Goal: Find specific page/section: Find specific page/section

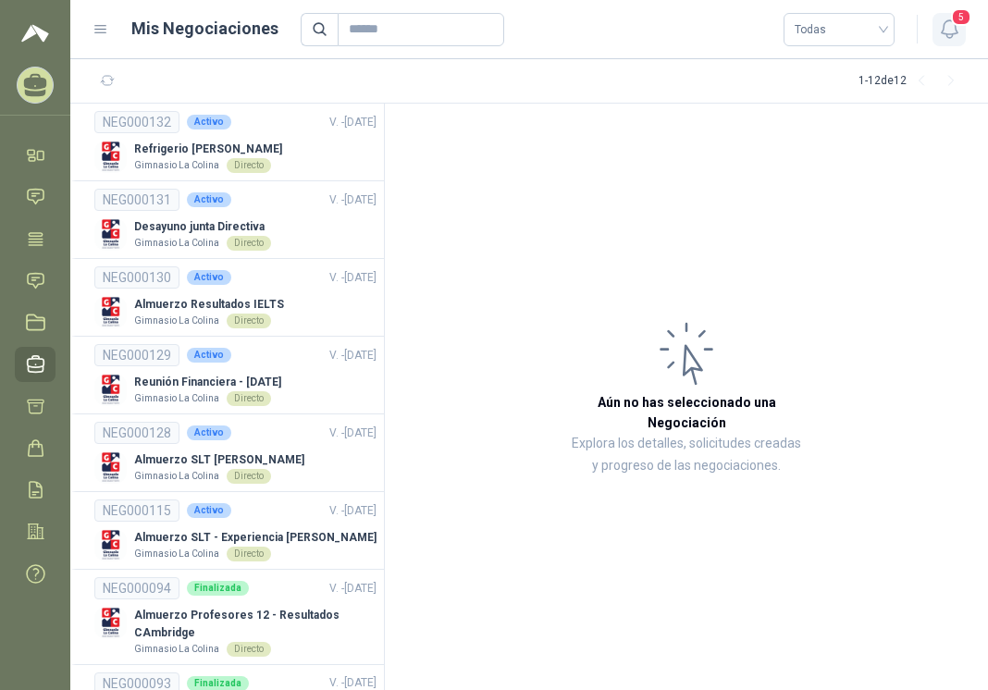
click at [950, 29] on icon "button" at bounding box center [949, 29] width 23 height 23
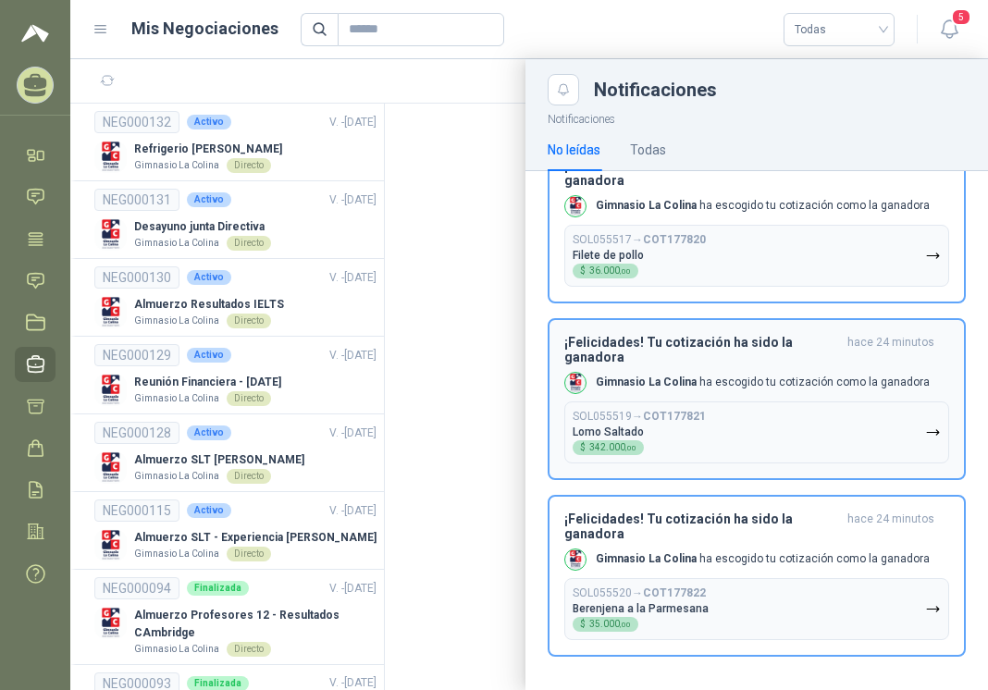
scroll to position [404, 0]
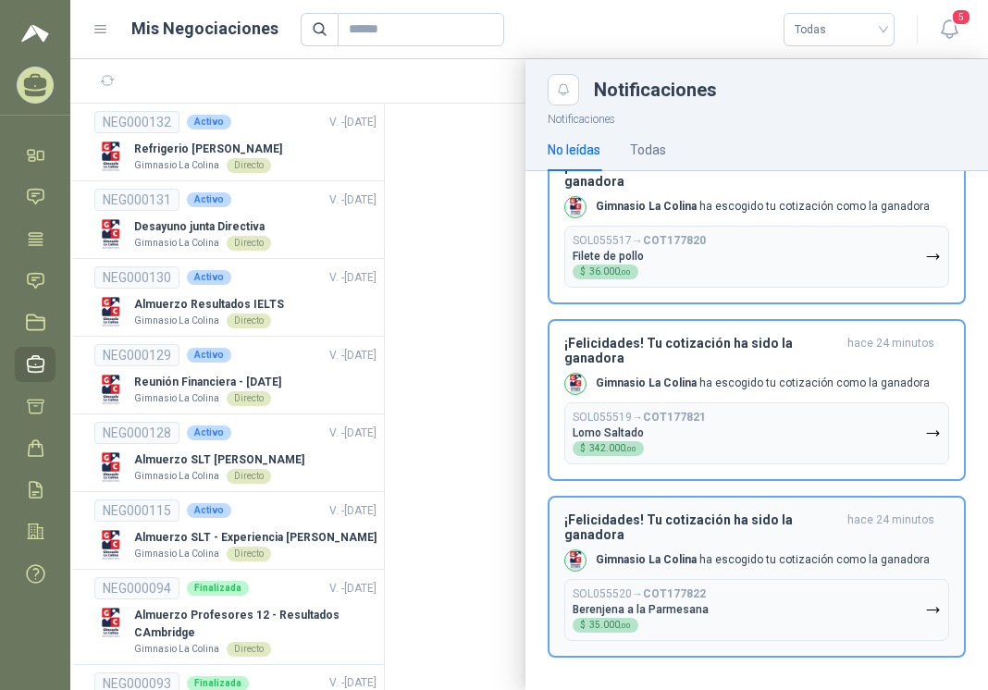
click at [641, 532] on h3 "¡Felicidades! Tu cotización ha sido la ganadora" at bounding box center [703, 528] width 276 height 30
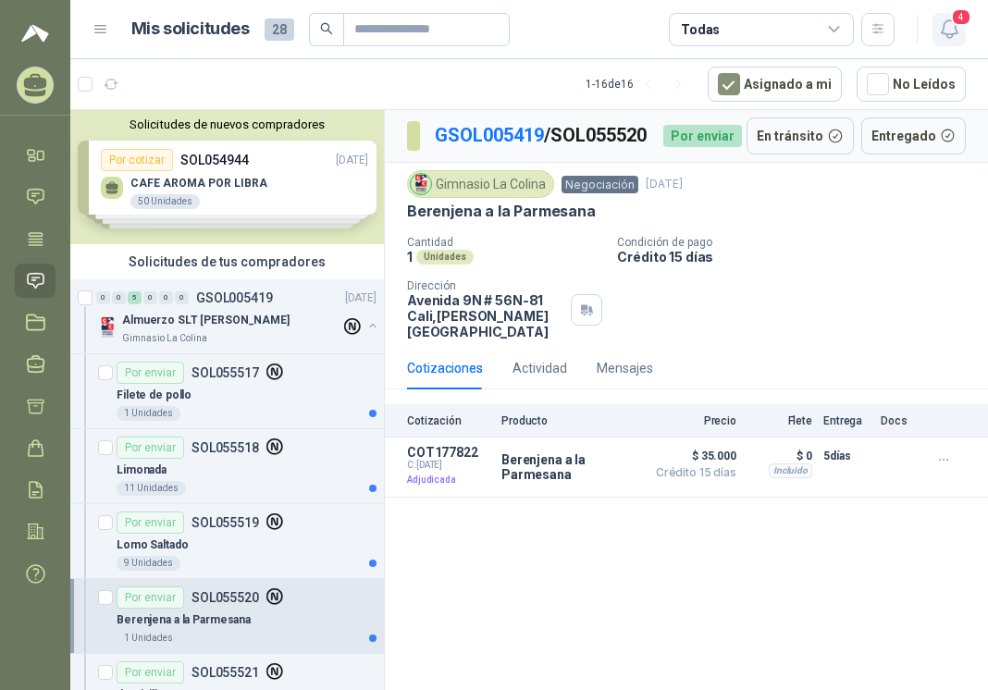
click at [950, 31] on icon "button" at bounding box center [949, 29] width 23 height 23
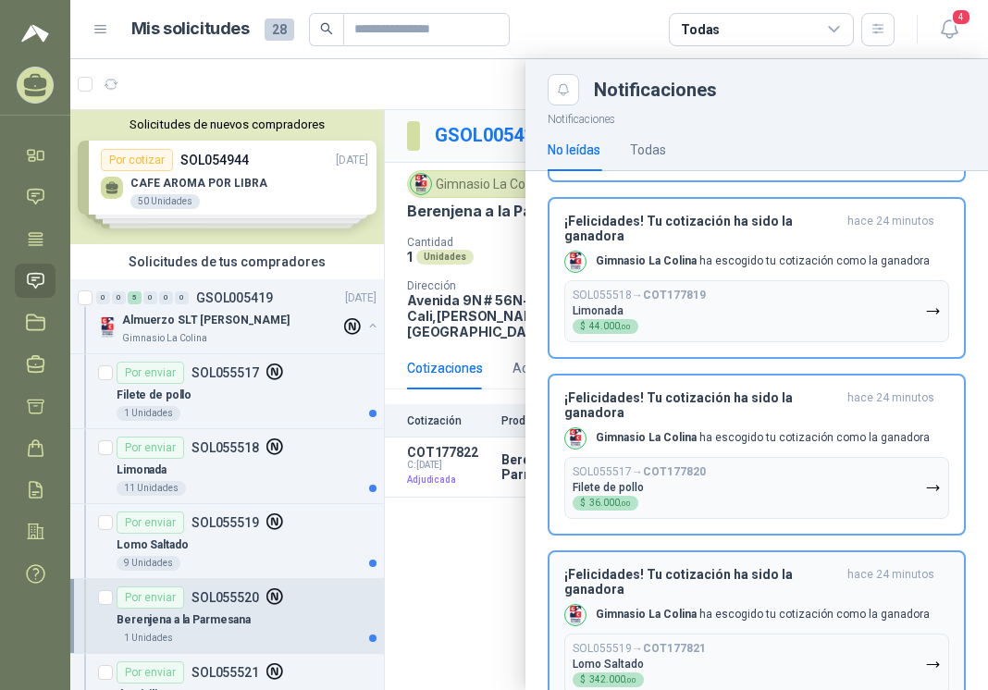
click at [659, 572] on h3 "¡Felicidades! Tu cotización ha sido la ganadora" at bounding box center [703, 582] width 276 height 30
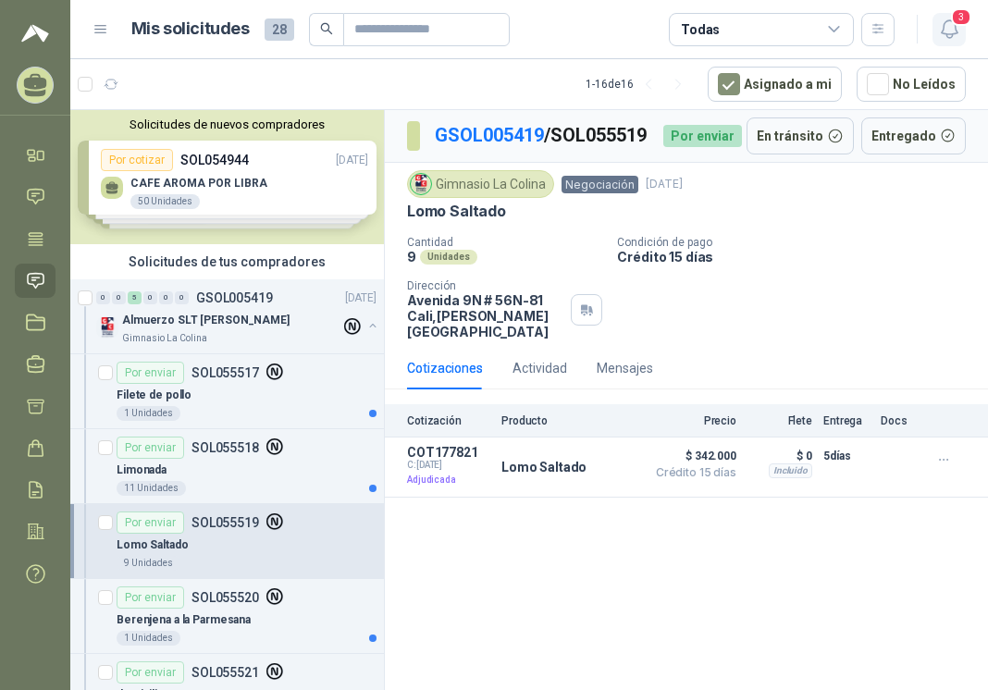
click at [955, 27] on icon "button" at bounding box center [949, 29] width 23 height 23
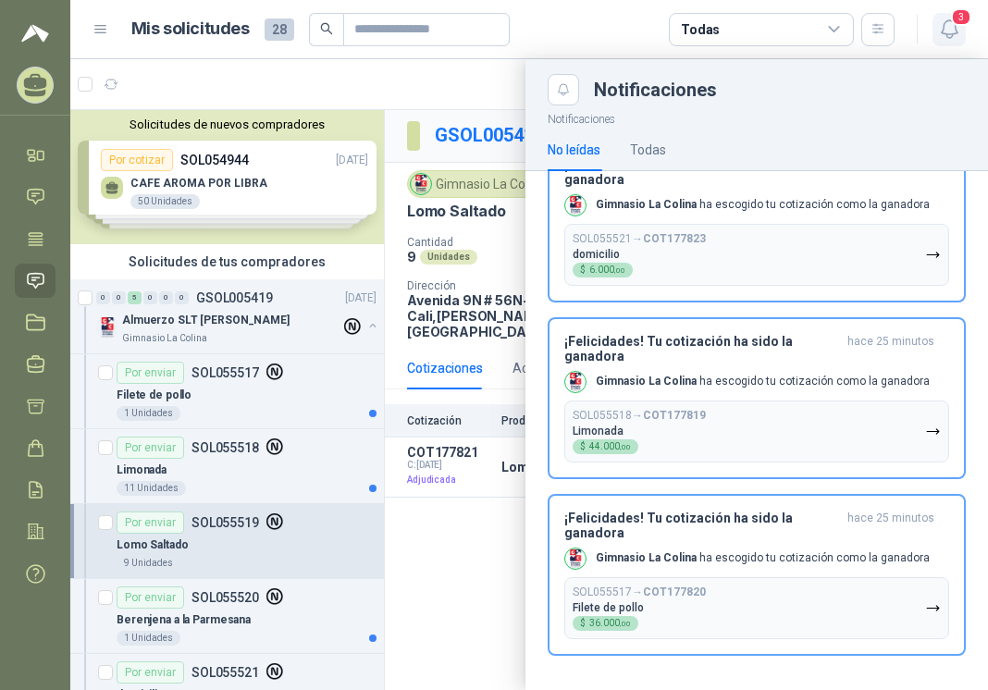
scroll to position [11, 0]
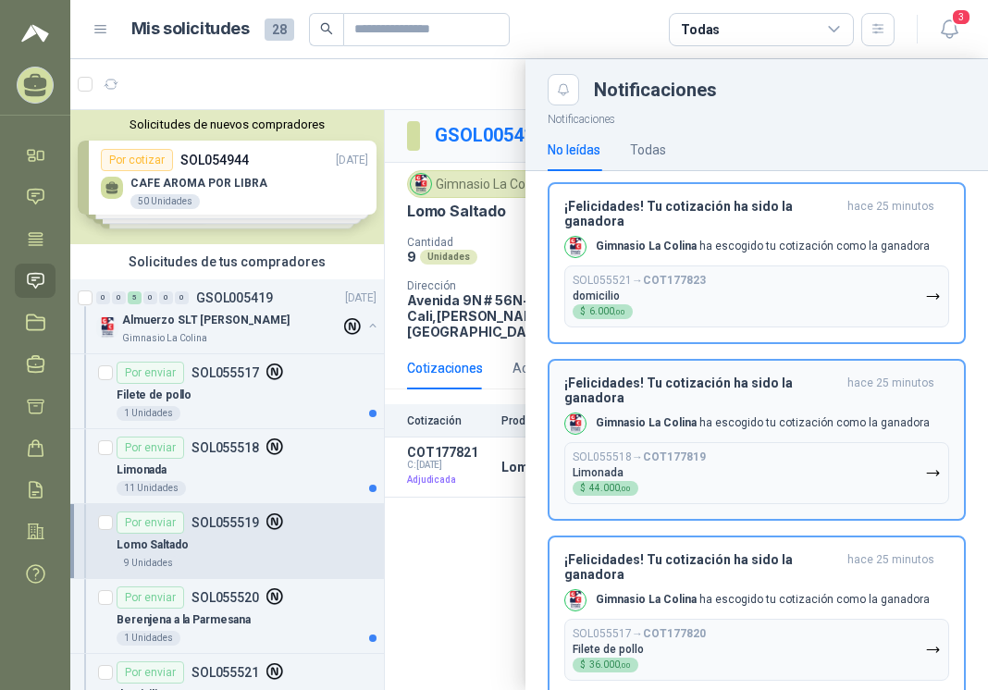
click at [639, 442] on button "SOL055518 → COT177819 Limonada $ 44.000 ,00" at bounding box center [757, 473] width 385 height 62
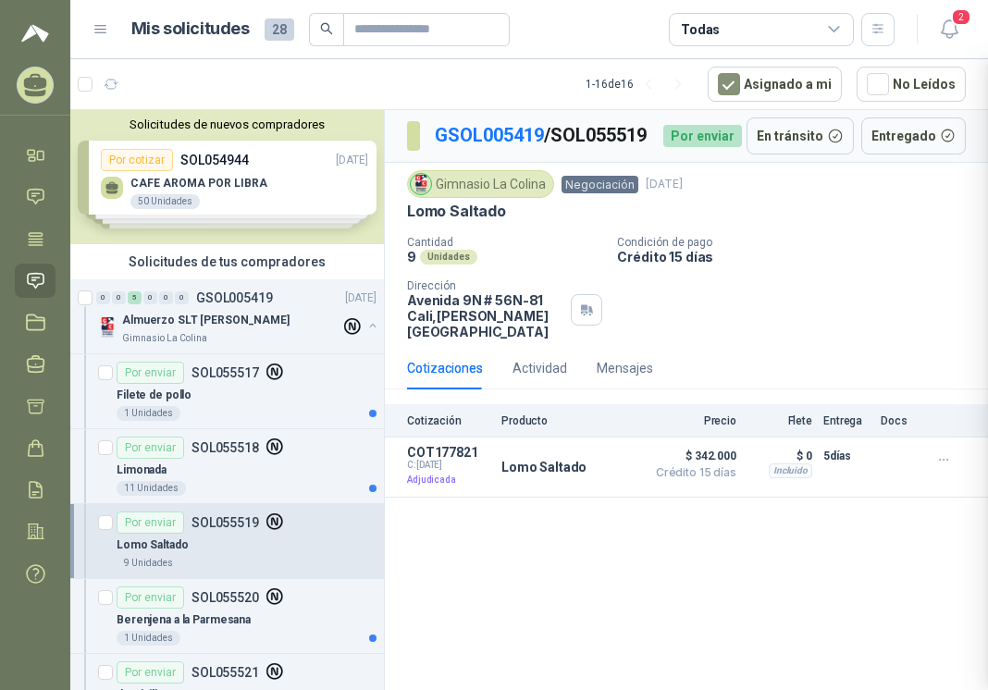
scroll to position [0, 0]
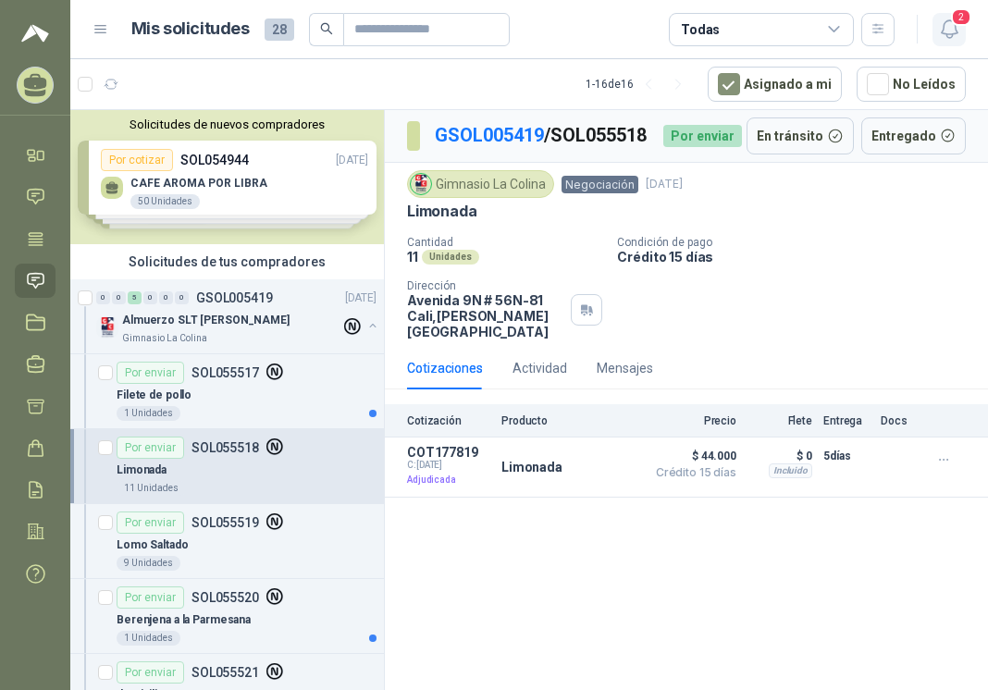
click at [953, 28] on icon "button" at bounding box center [949, 29] width 23 height 23
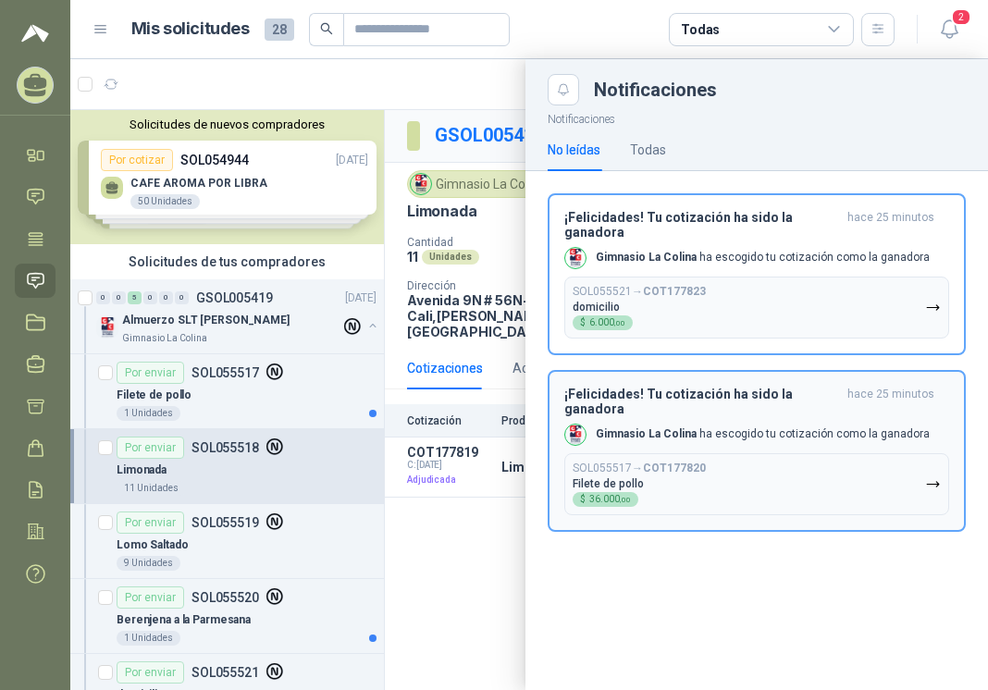
click at [676, 428] on b "Gimnasio La Colina" at bounding box center [646, 434] width 101 height 13
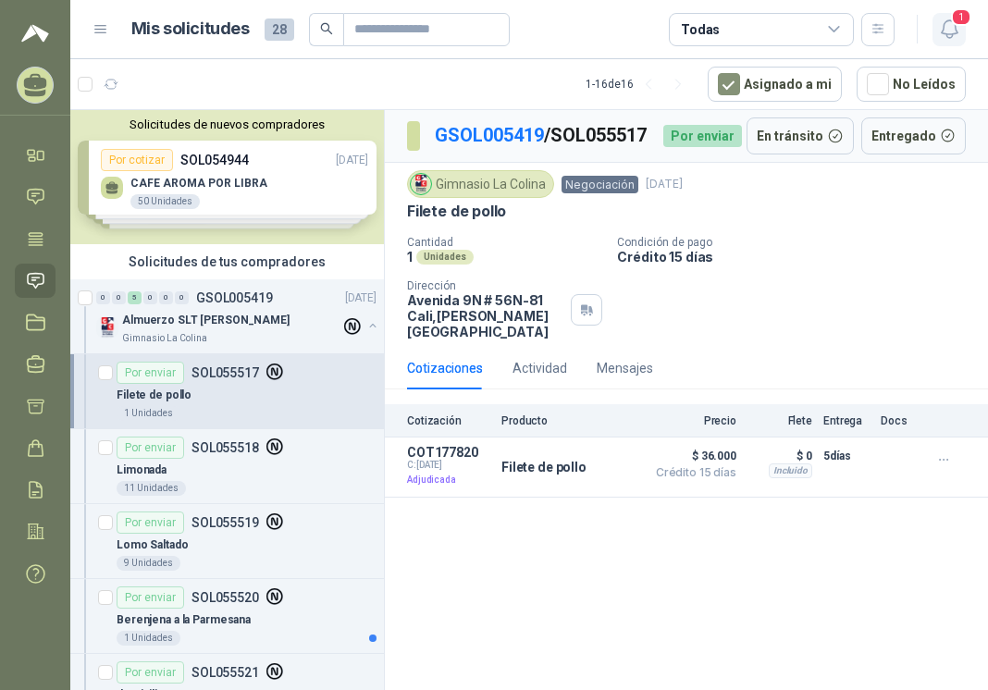
click at [952, 29] on icon "button" at bounding box center [949, 29] width 23 height 23
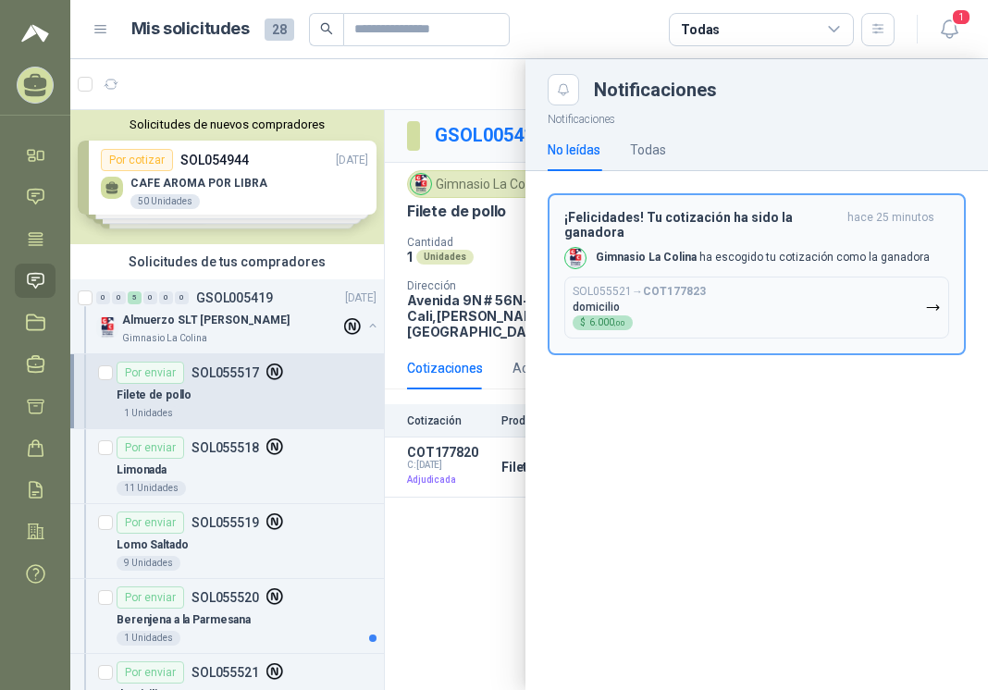
click at [686, 252] on div "Gimnasio La Colina ha escogido tu cotización como la ganadora" at bounding box center [748, 258] width 366 height 22
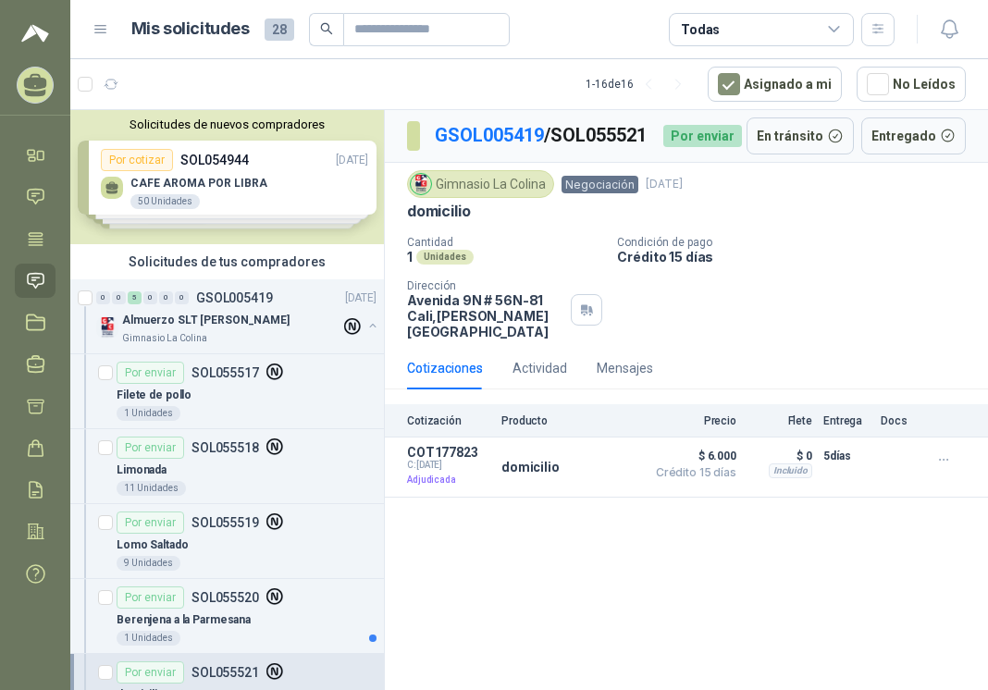
click at [103, 28] on icon at bounding box center [101, 29] width 17 height 17
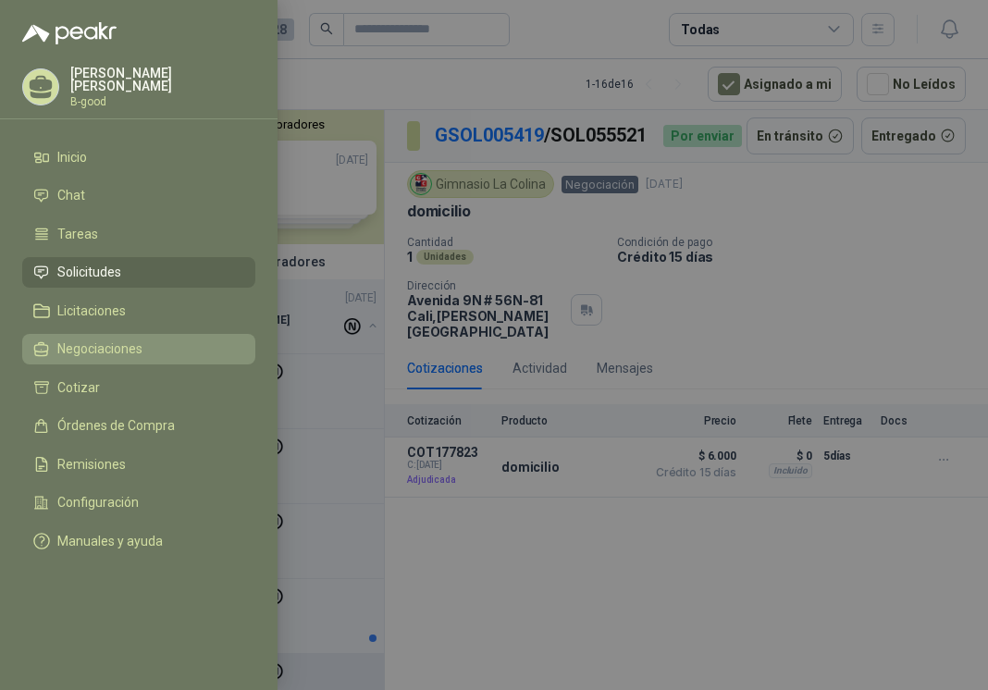
click at [110, 341] on span "Negociaciones" at bounding box center [99, 348] width 85 height 15
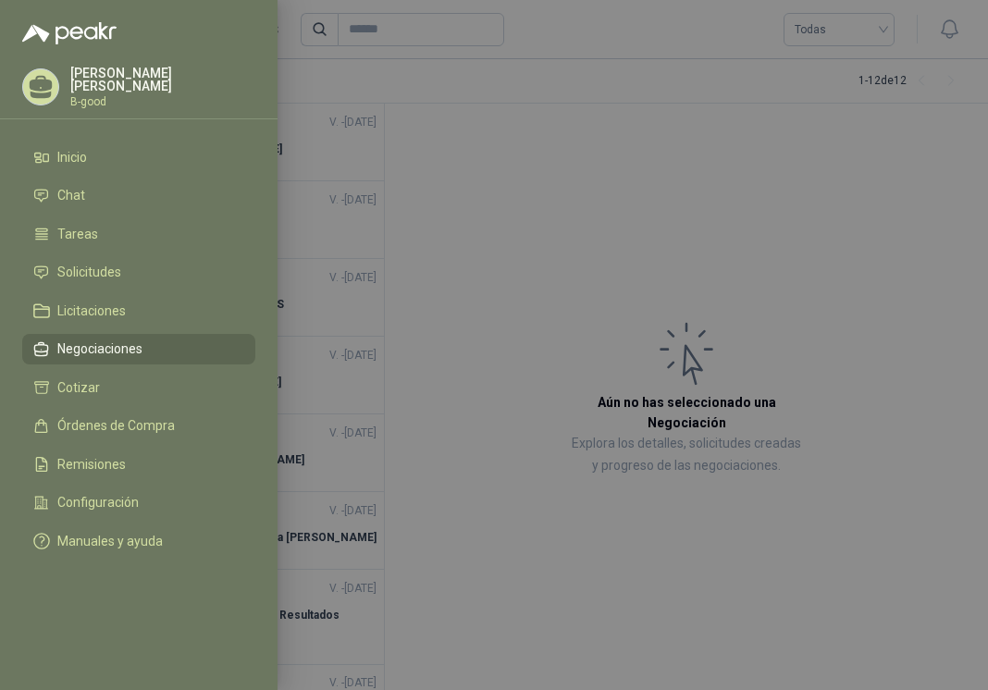
click at [476, 93] on div at bounding box center [494, 345] width 988 height 690
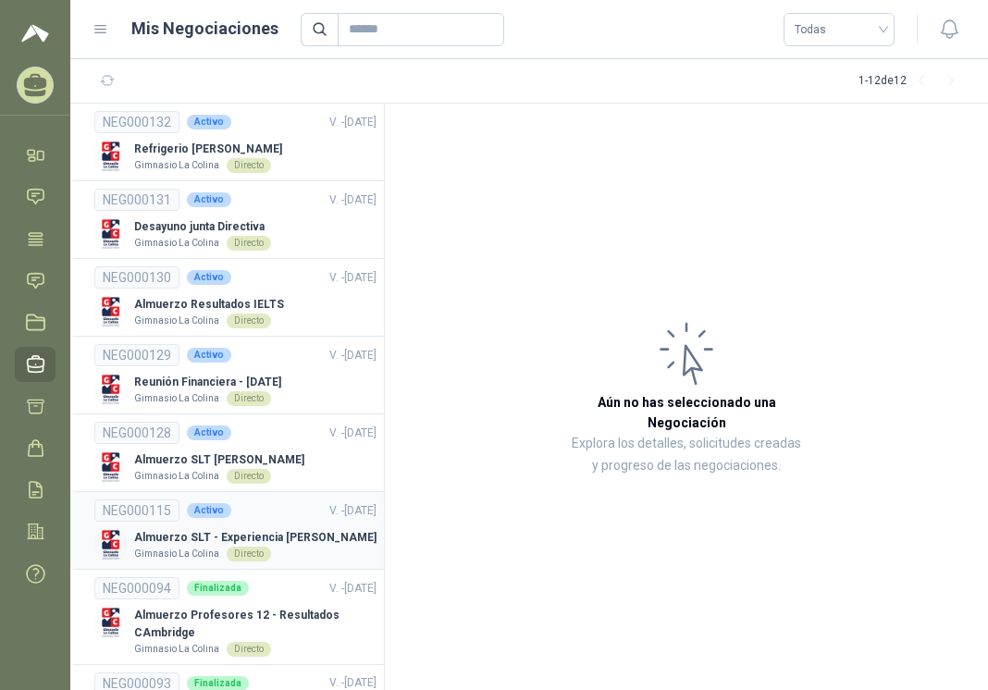
click at [258, 515] on div "NEG000115 Activo V. - [DATE]" at bounding box center [235, 511] width 282 height 22
